Goal: Task Accomplishment & Management: Use online tool/utility

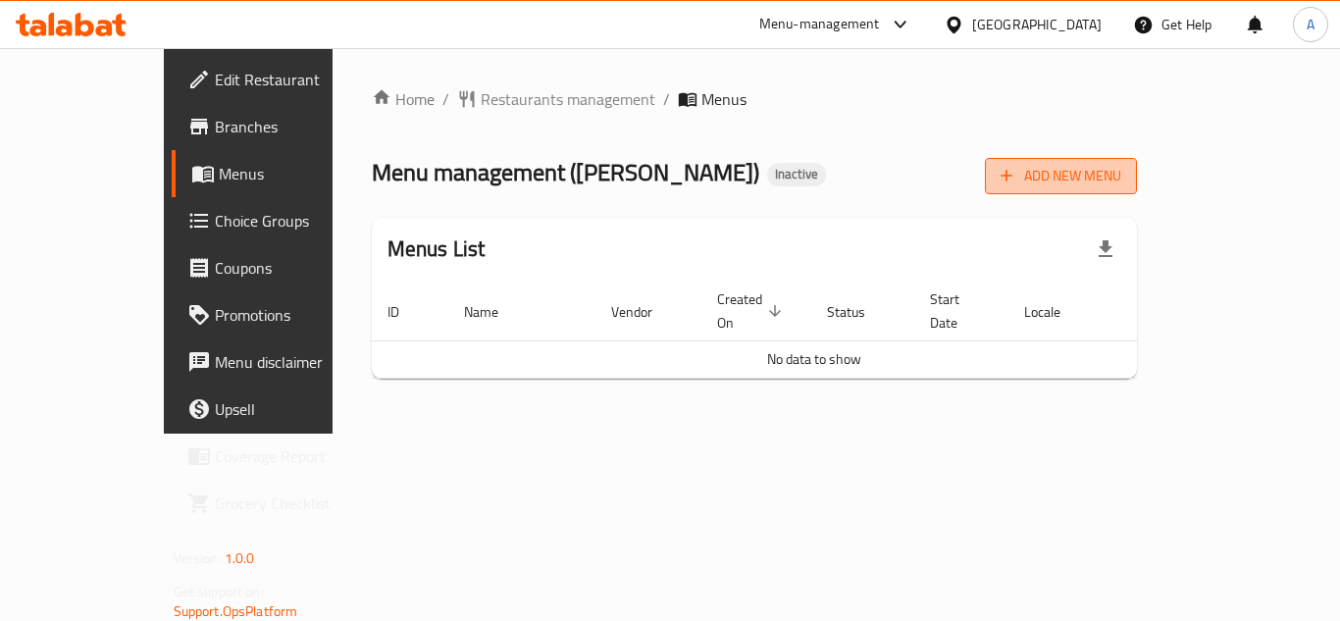
click at [1122, 171] on span "Add New Menu" at bounding box center [1061, 176] width 121 height 25
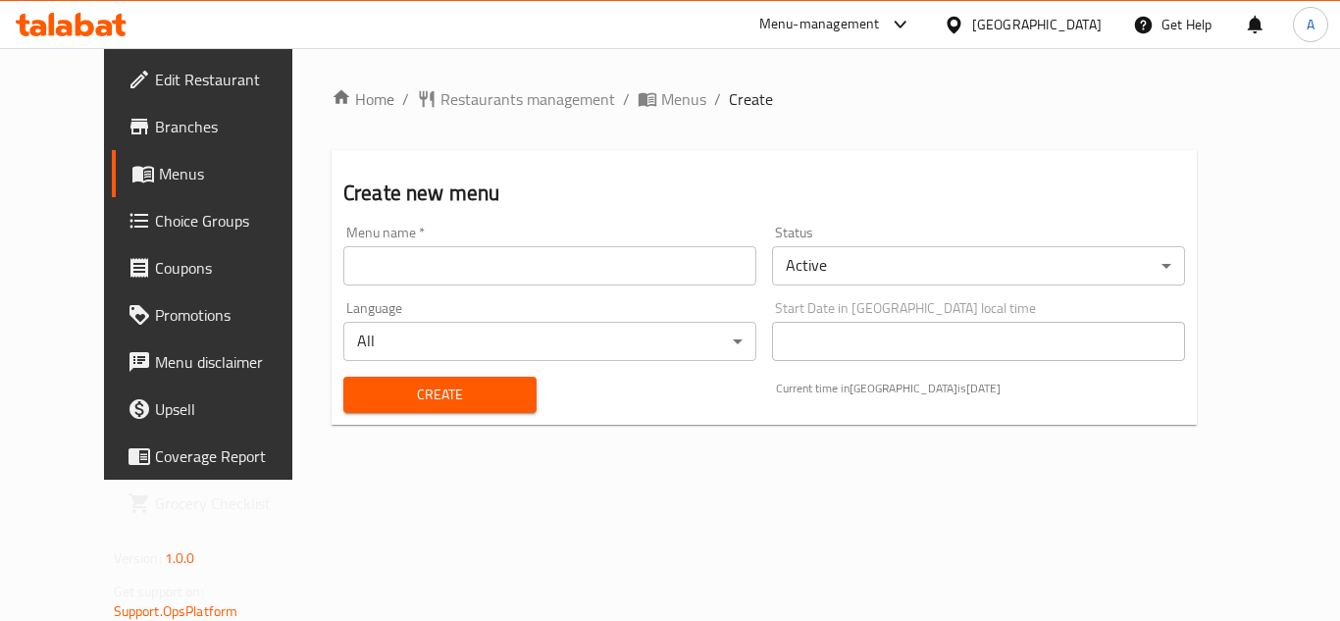
drag, startPoint x: 614, startPoint y: 268, endPoint x: 606, endPoint y: 282, distance: 15.8
click at [614, 268] on input "text" at bounding box center [549, 265] width 413 height 39
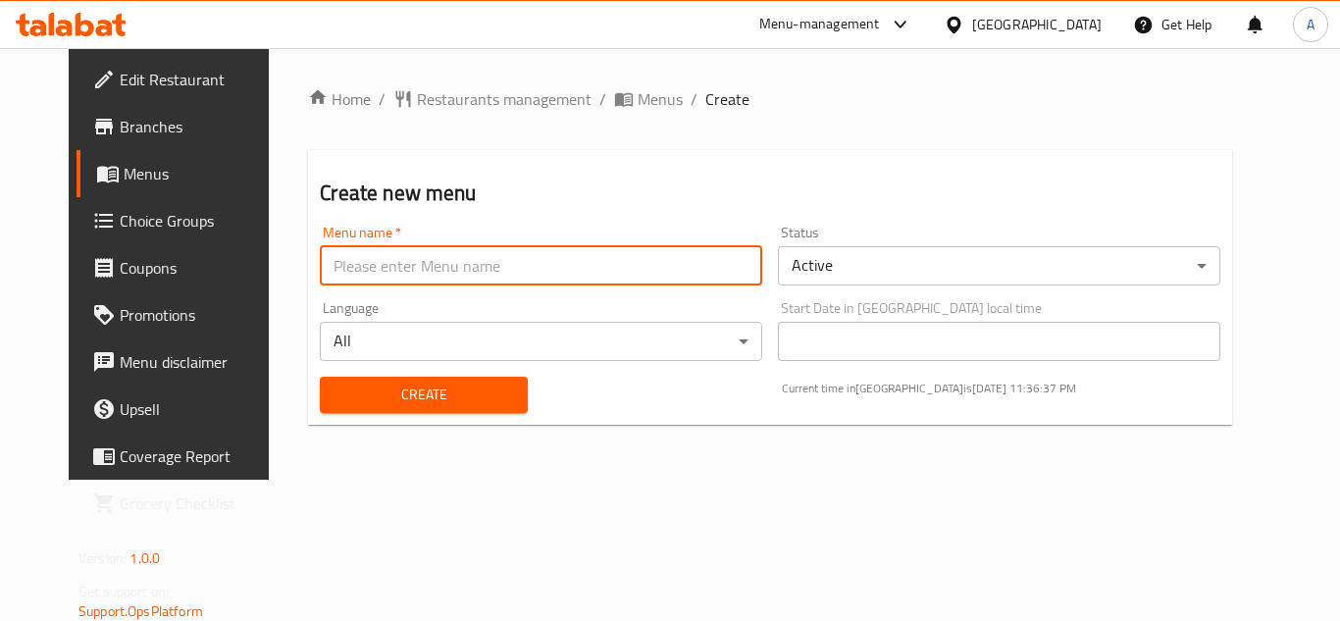
type input "Ameer"
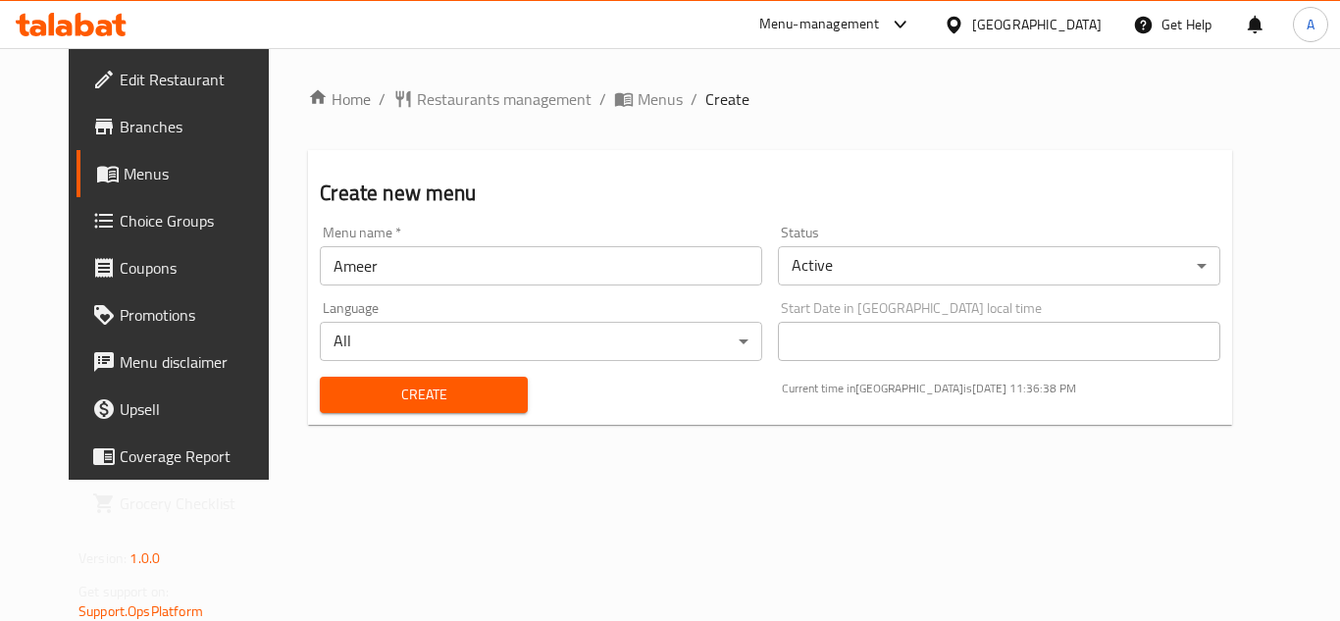
click at [398, 370] on div "Create" at bounding box center [423, 395] width 231 height 60
click at [396, 391] on span "Create" at bounding box center [424, 395] width 176 height 25
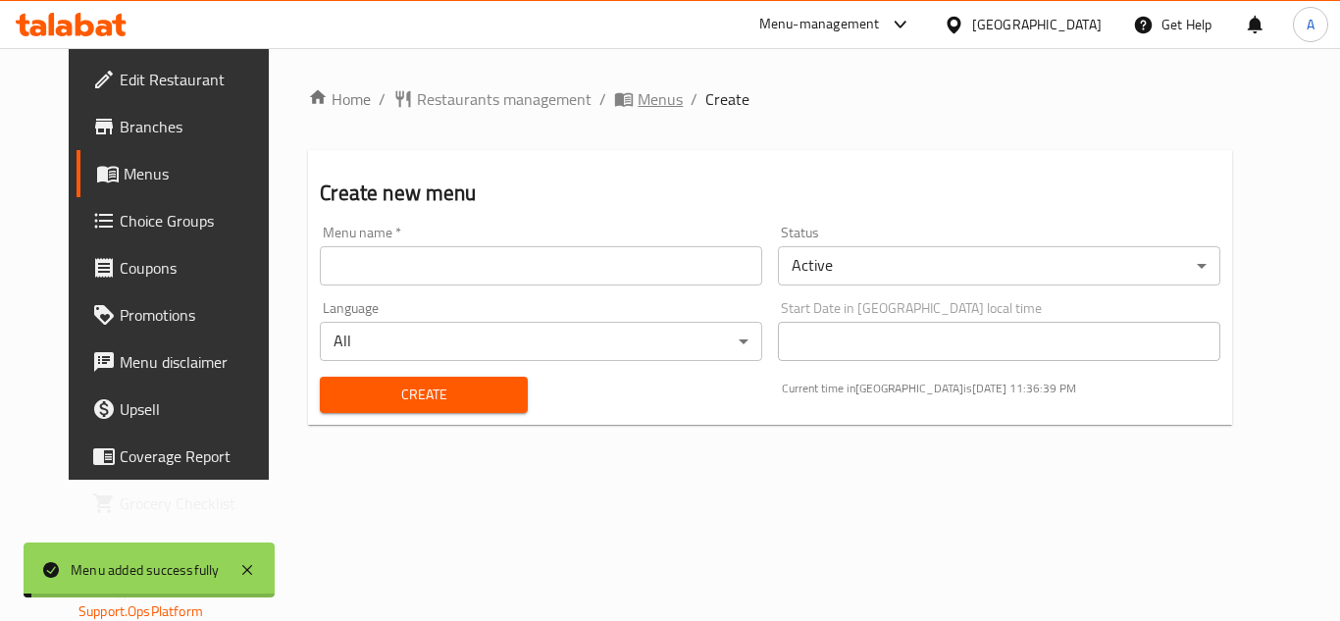
click at [638, 95] on span "Menus" at bounding box center [660, 99] width 45 height 24
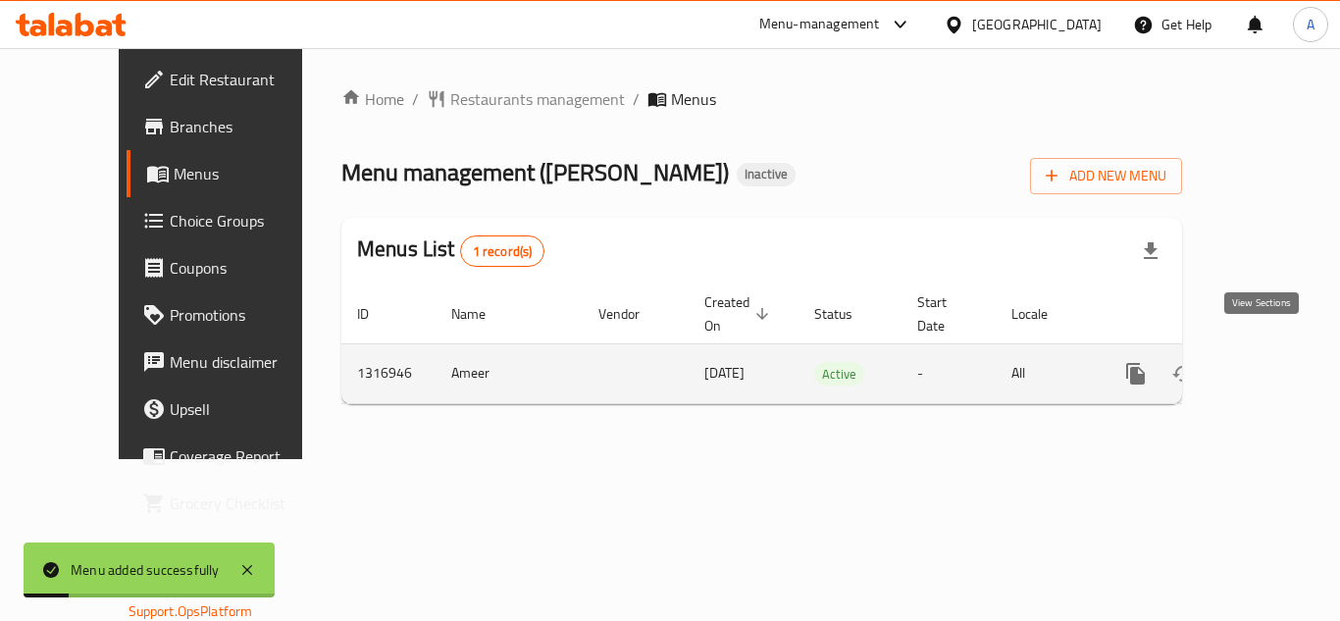
click at [1266, 362] on icon "enhanced table" at bounding box center [1278, 374] width 24 height 24
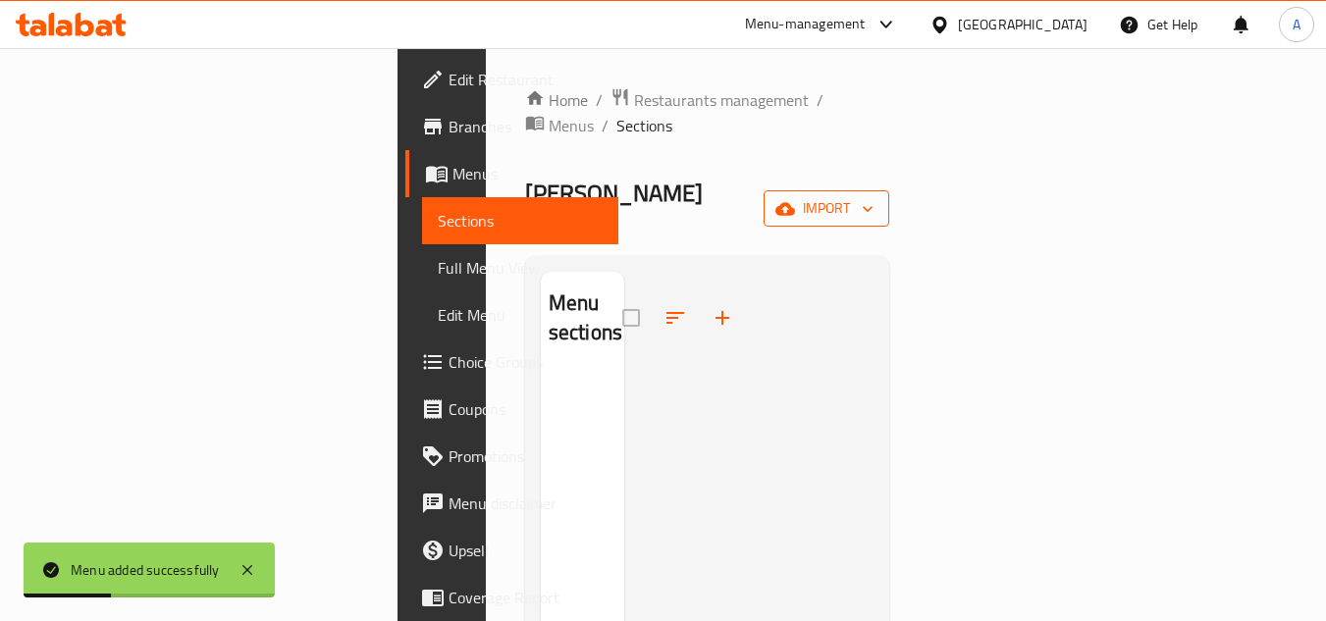
click at [889, 190] on button "import" at bounding box center [826, 208] width 126 height 36
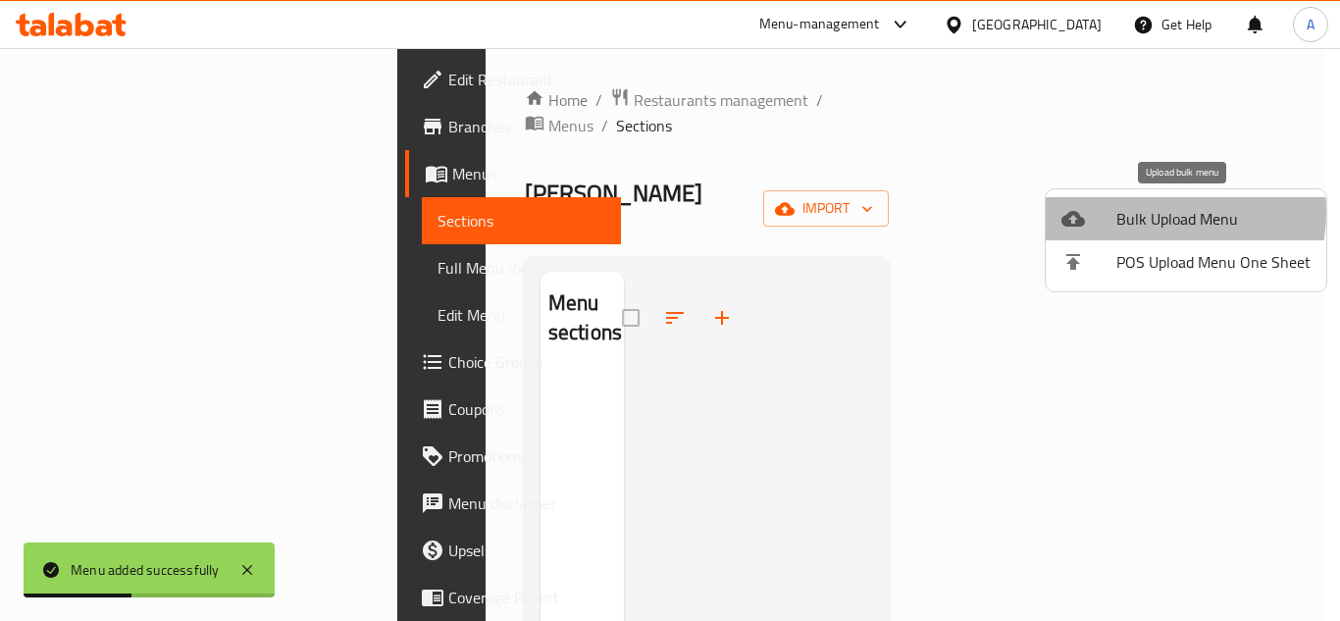
click at [1143, 213] on span "Bulk Upload Menu" at bounding box center [1214, 219] width 194 height 24
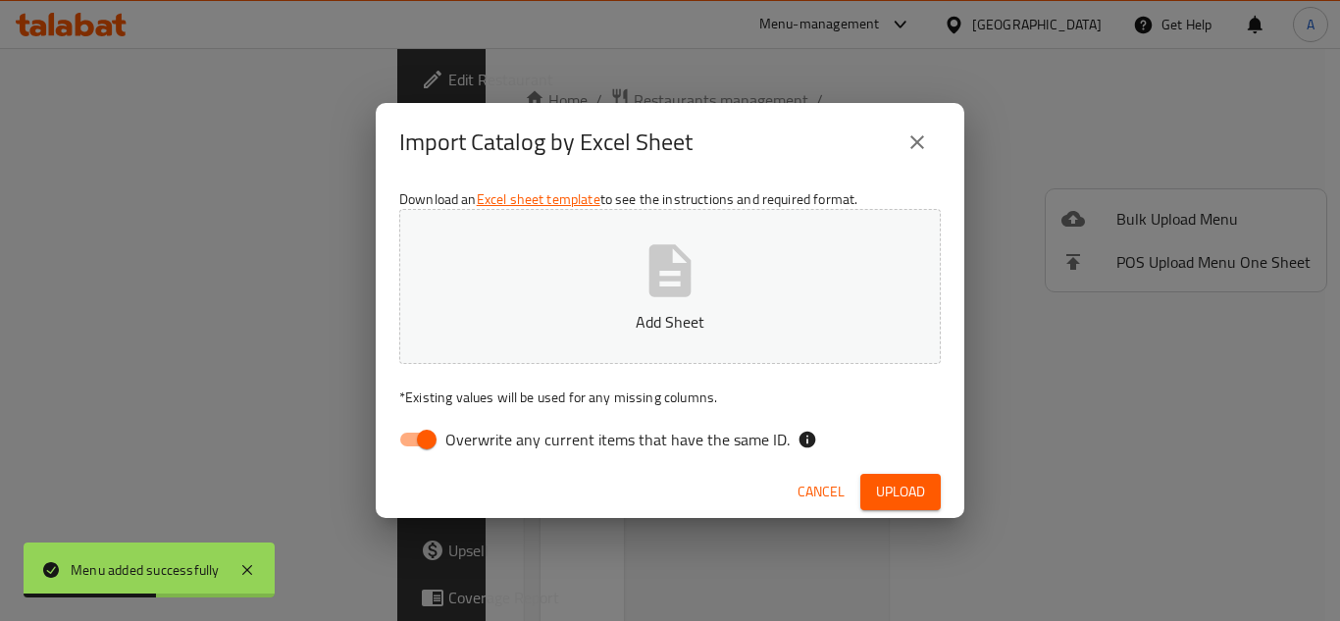
click at [417, 429] on input "Overwrite any current items that have the same ID." at bounding box center [427, 439] width 112 height 37
checkbox input "false"
click at [578, 317] on p "Add Sheet" at bounding box center [670, 322] width 481 height 24
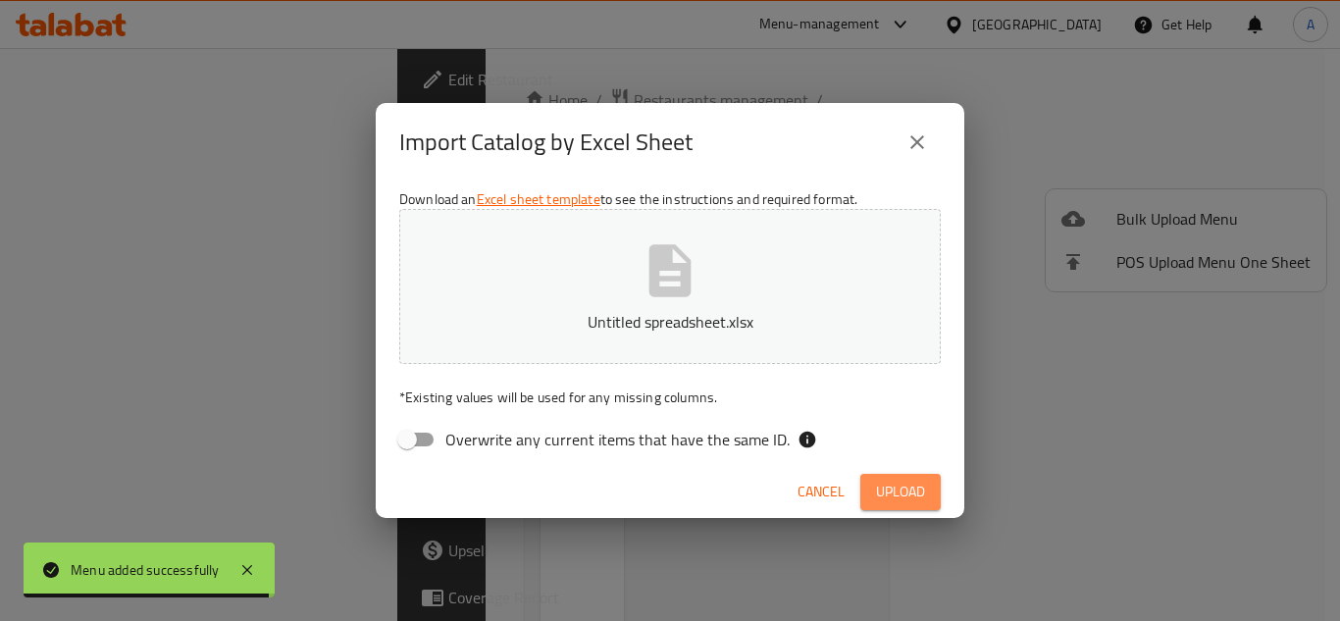
click at [871, 485] on button "Upload" at bounding box center [901, 492] width 80 height 36
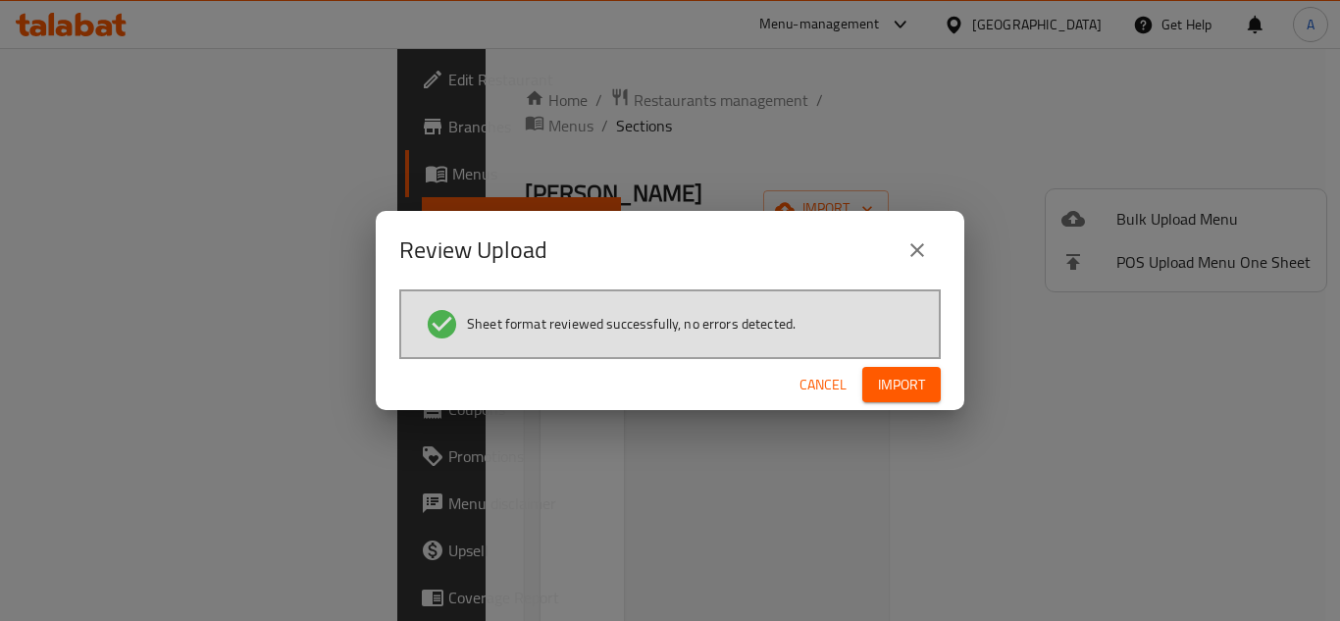
click at [871, 374] on button "Import" at bounding box center [901, 385] width 78 height 36
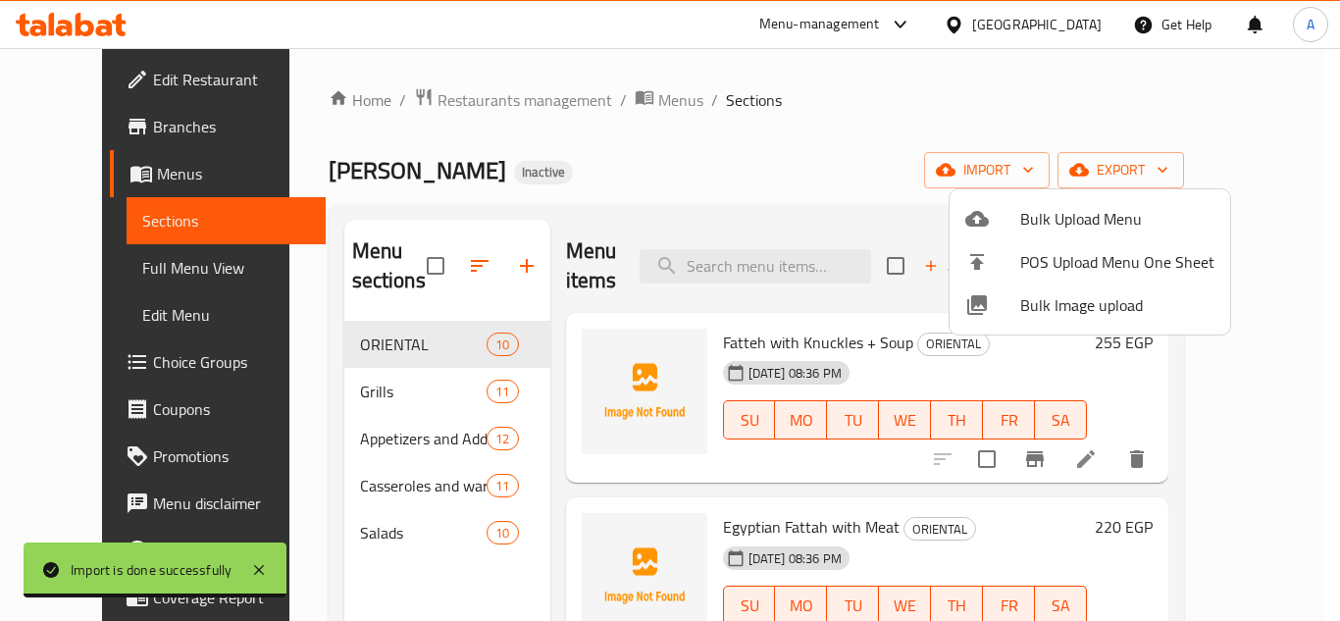
click at [137, 270] on div at bounding box center [670, 310] width 1340 height 621
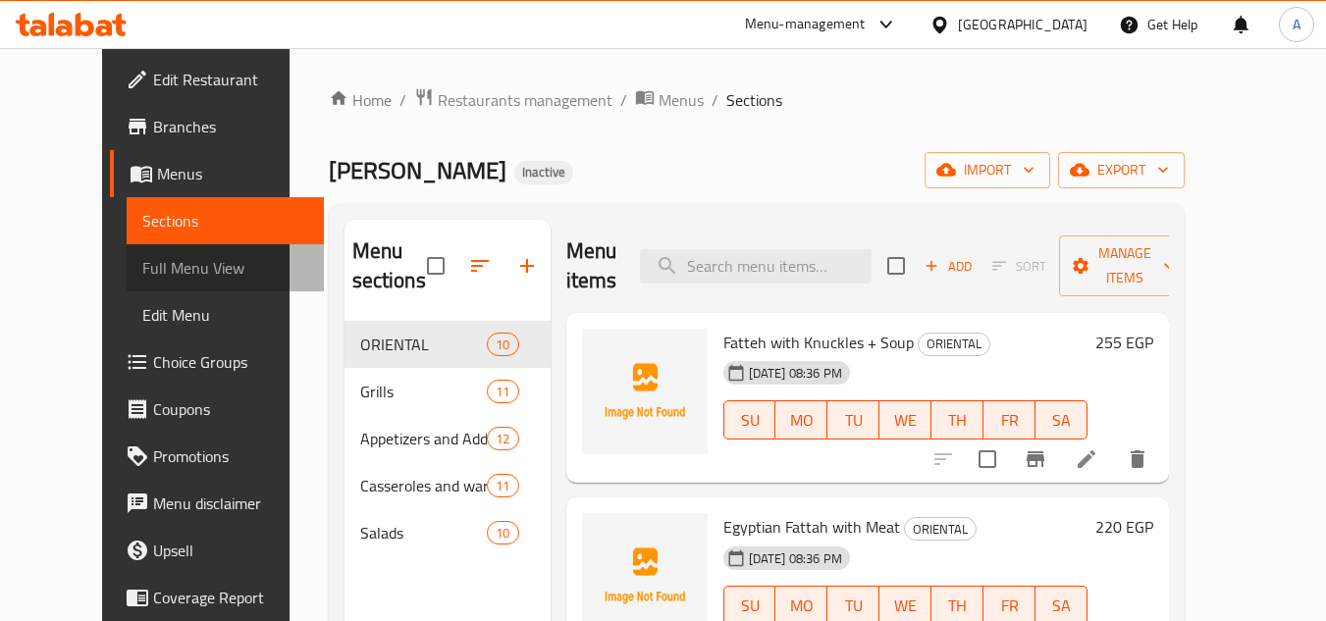
click at [142, 270] on span "Full Menu View" at bounding box center [225, 268] width 166 height 24
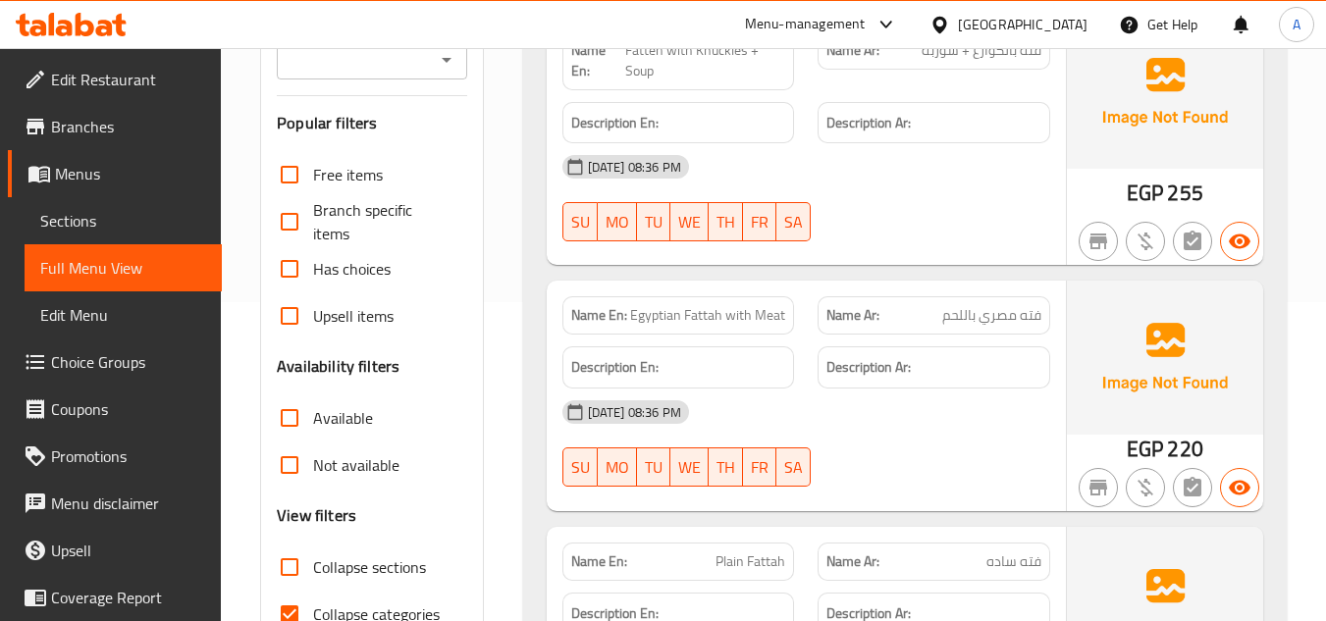
scroll to position [589, 0]
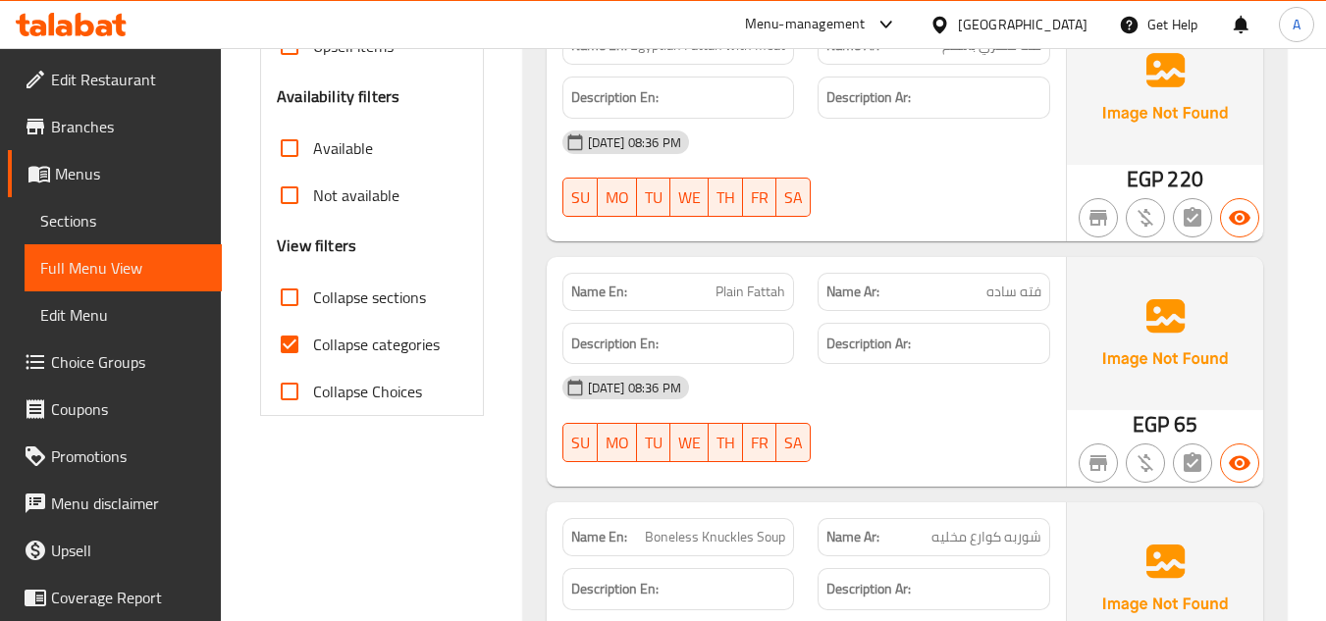
click at [288, 352] on input "Collapse categories" at bounding box center [289, 344] width 47 height 47
checkbox input "false"
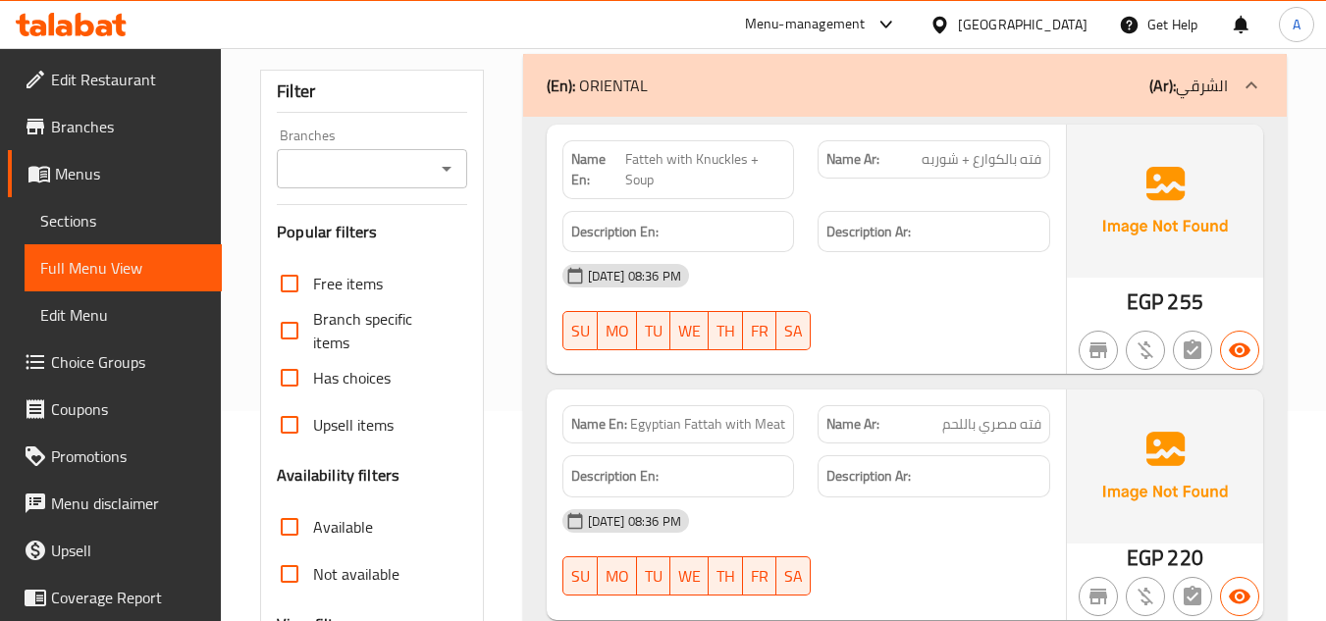
scroll to position [0, 0]
